Goal: Find specific page/section

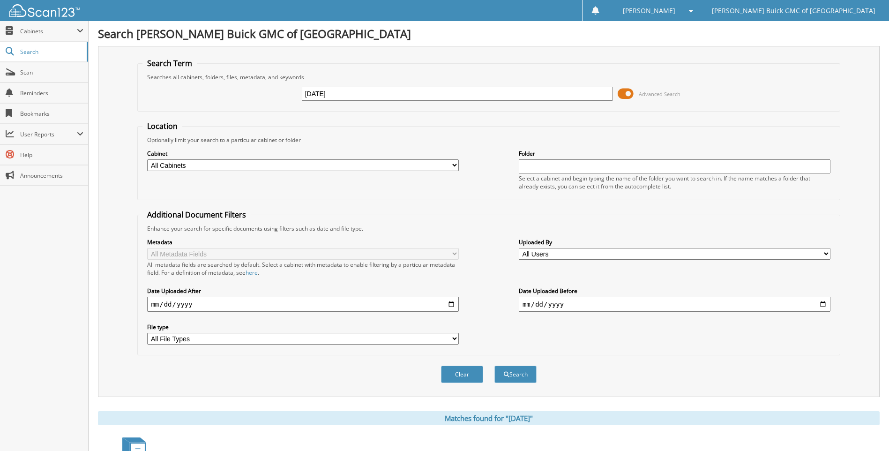
click at [360, 96] on input "[DATE]" at bounding box center [458, 94] width 312 height 14
type input "[DATE]"
click at [494, 366] on button "Search" at bounding box center [515, 374] width 42 height 17
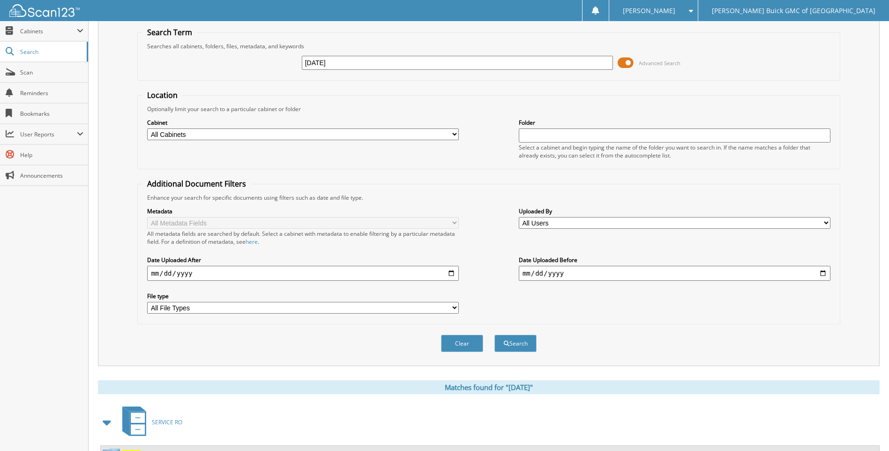
scroll to position [110, 0]
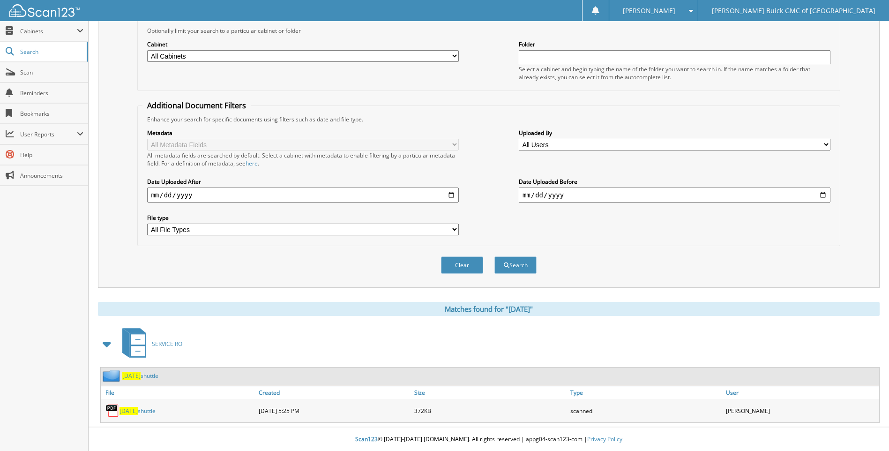
click at [138, 410] on span "[DATE]" at bounding box center [129, 411] width 18 height 8
click at [127, 411] on span "[DATE]" at bounding box center [129, 411] width 18 height 8
click at [135, 411] on span "[DATE]" at bounding box center [129, 411] width 18 height 8
click at [163, 271] on div "Clear Search" at bounding box center [488, 265] width 702 height 38
